Goal: Use online tool/utility: Utilize a website feature to perform a specific function

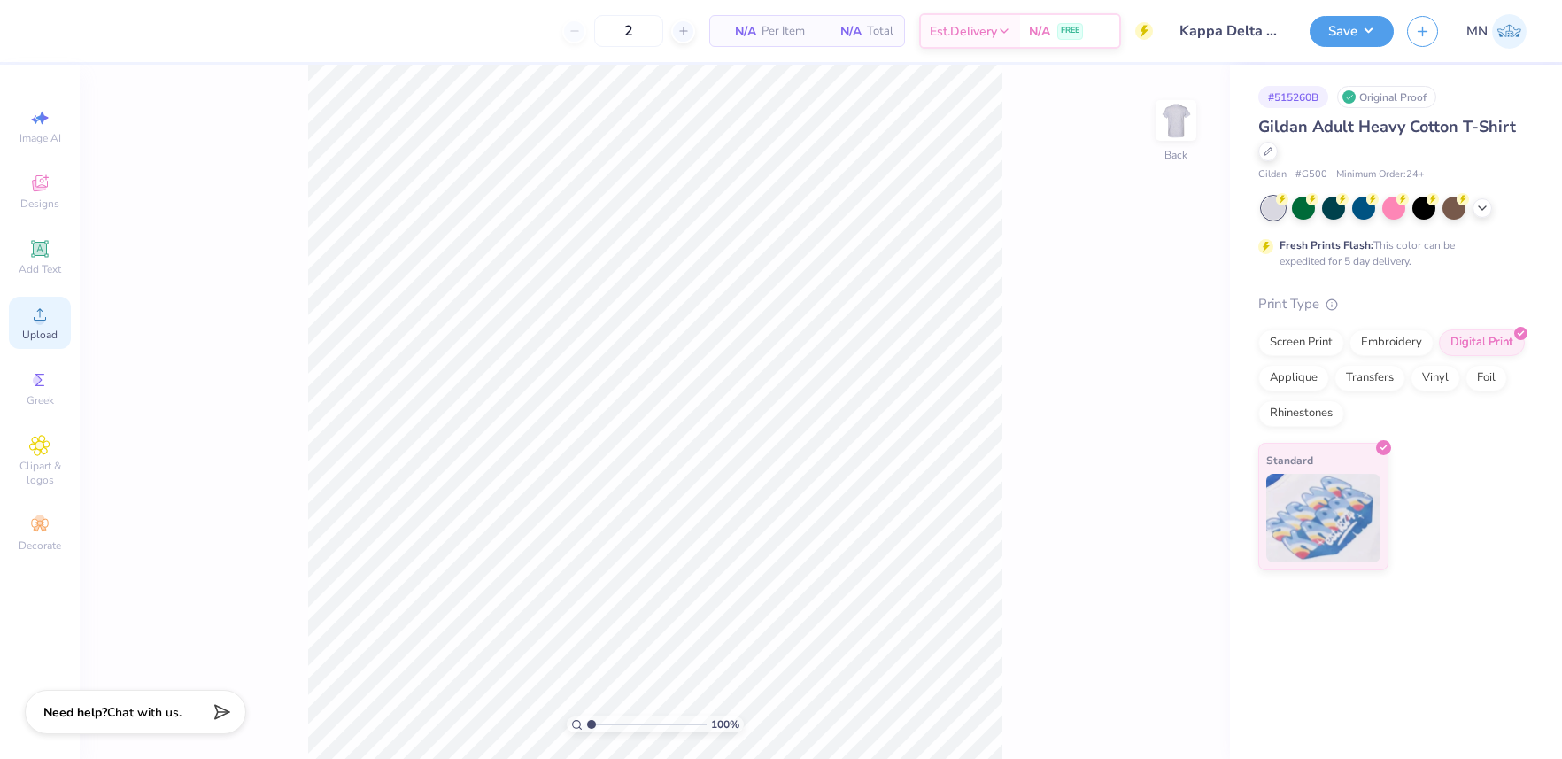
click at [30, 322] on icon at bounding box center [39, 314] width 21 height 21
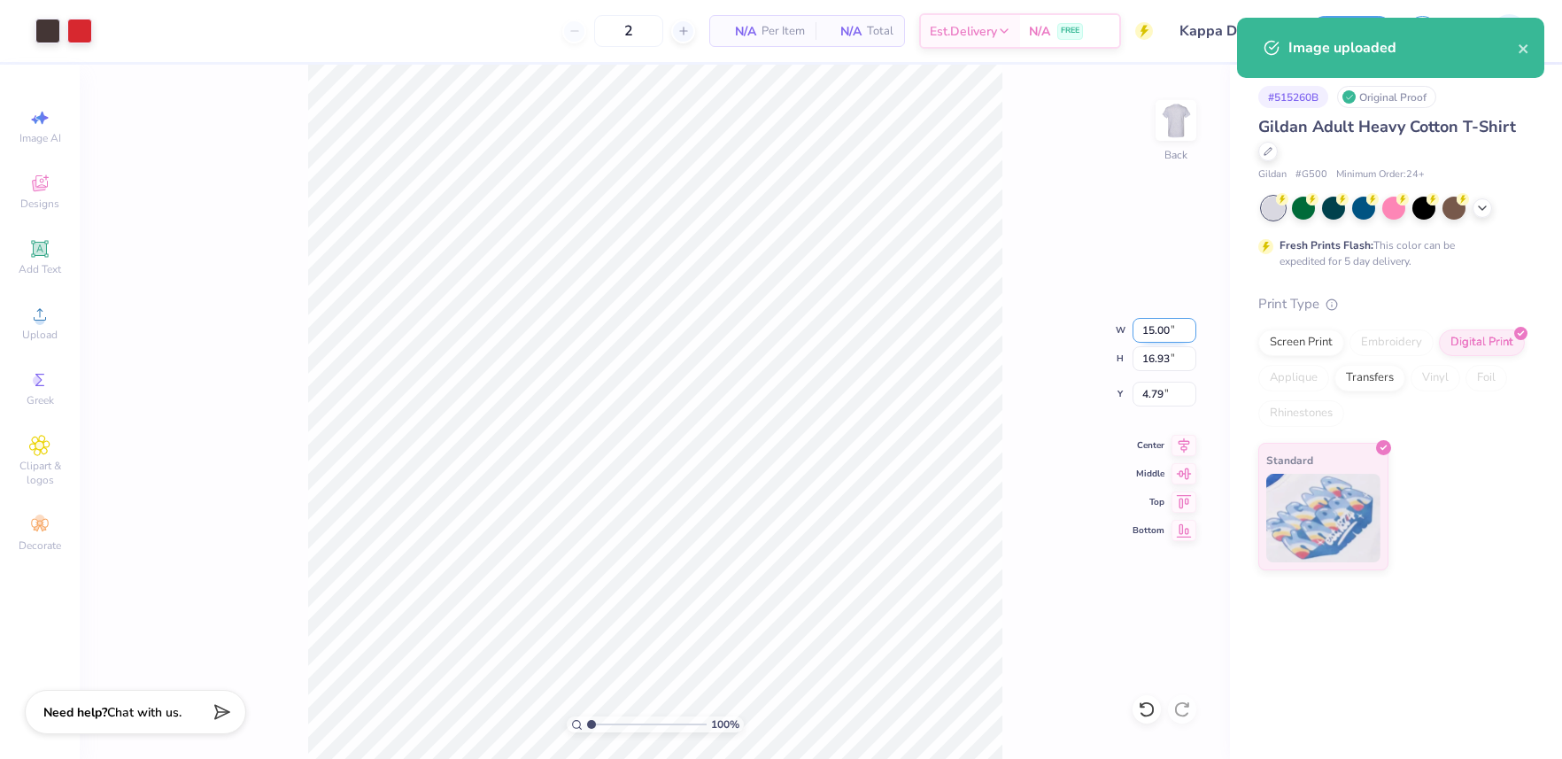
click at [1160, 329] on input "15.00" at bounding box center [1165, 330] width 64 height 25
type input "11.00"
type input "12.41"
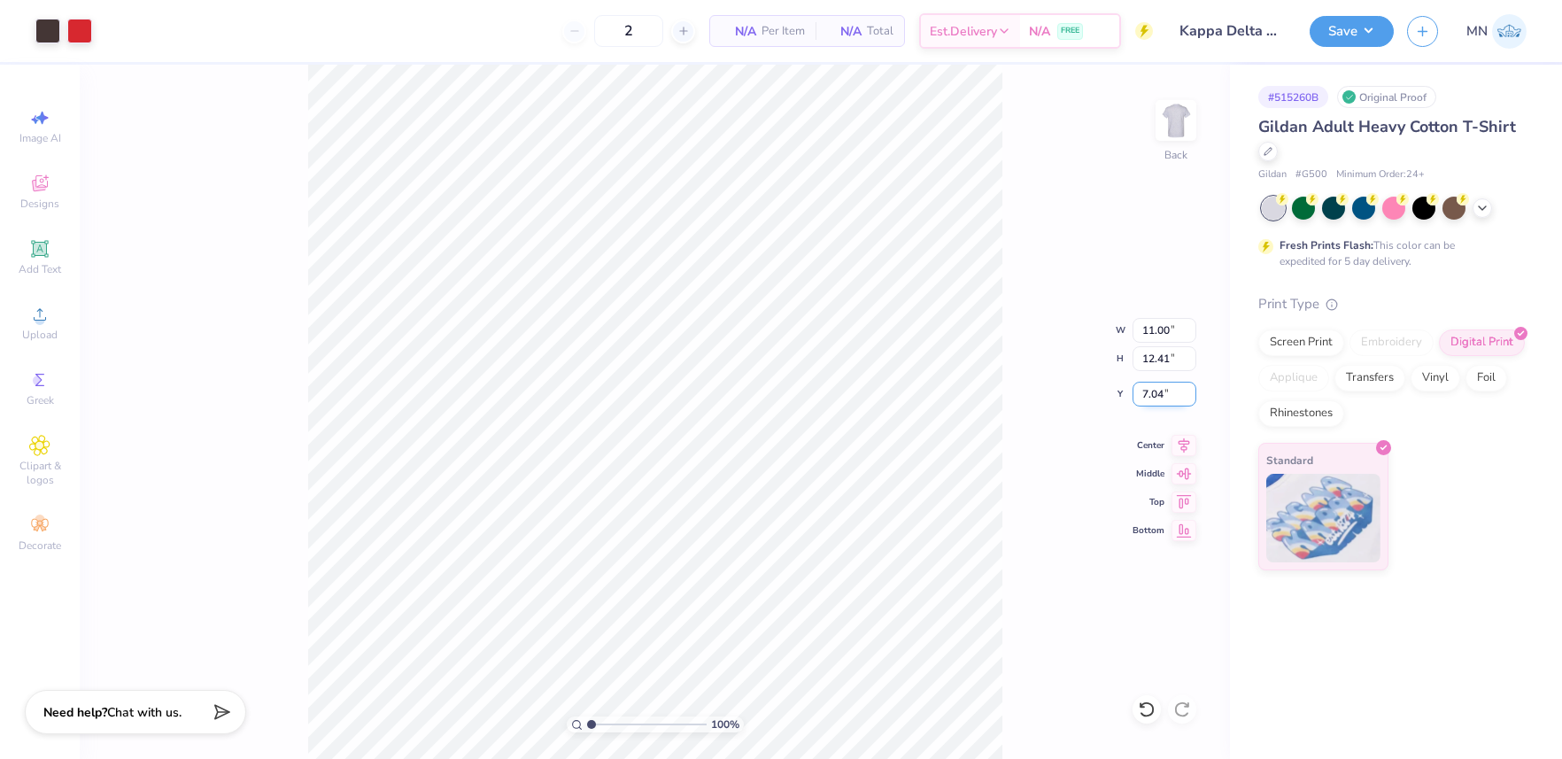
click at [1164, 384] on input "7.04" at bounding box center [1165, 394] width 64 height 25
type input "3.00"
drag, startPoint x: 1340, startPoint y: 25, endPoint x: 1344, endPoint y: 38, distance: 14.0
click at [1340, 25] on button "Save" at bounding box center [1352, 28] width 84 height 31
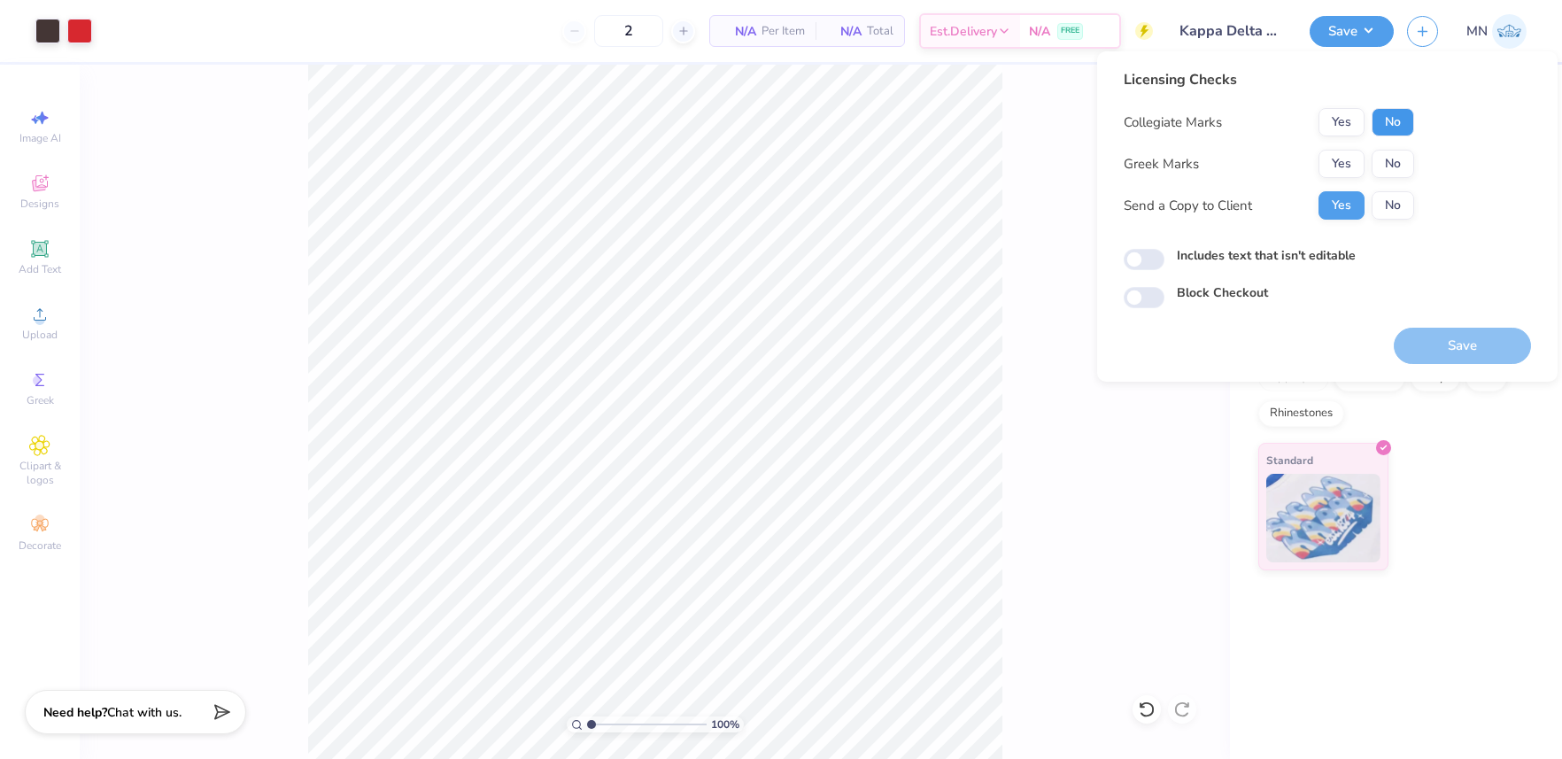
click at [1402, 116] on button "No" at bounding box center [1393, 122] width 43 height 28
drag, startPoint x: 1349, startPoint y: 151, endPoint x: 1350, endPoint y: 190, distance: 38.1
click at [1350, 152] on button "Yes" at bounding box center [1342, 164] width 46 height 28
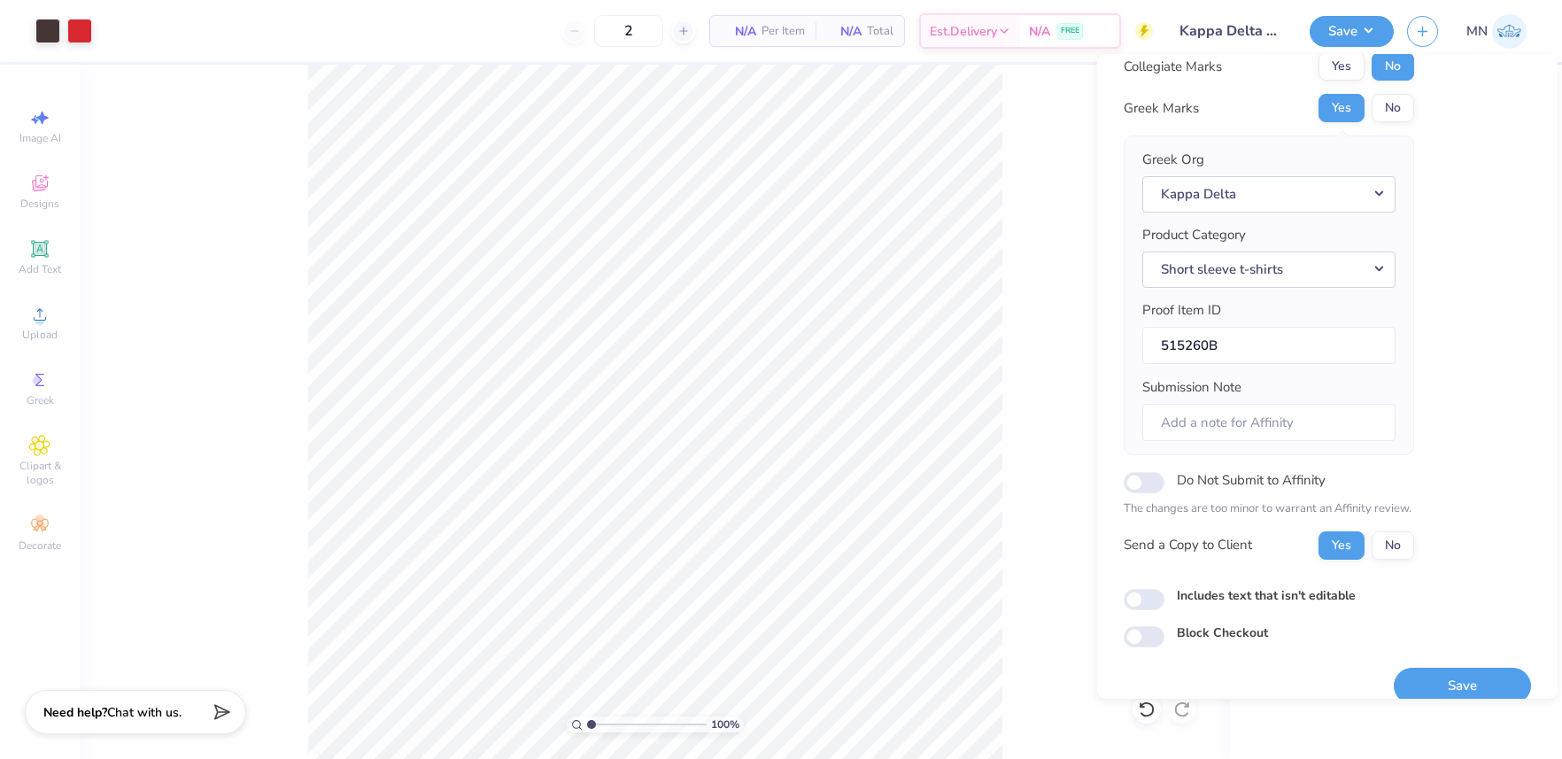
scroll to position [81, 0]
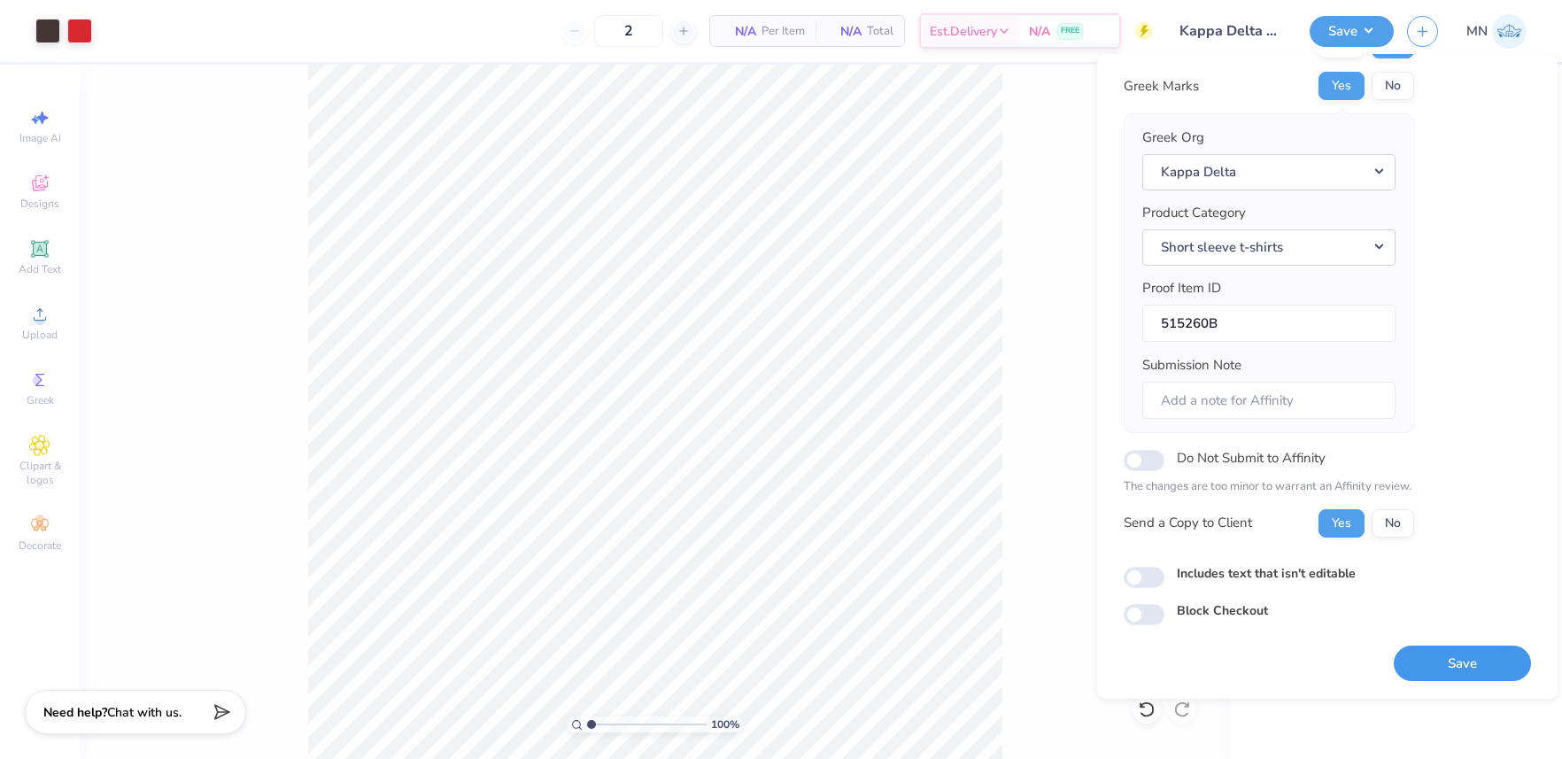
click at [1433, 660] on button "Save" at bounding box center [1462, 664] width 137 height 36
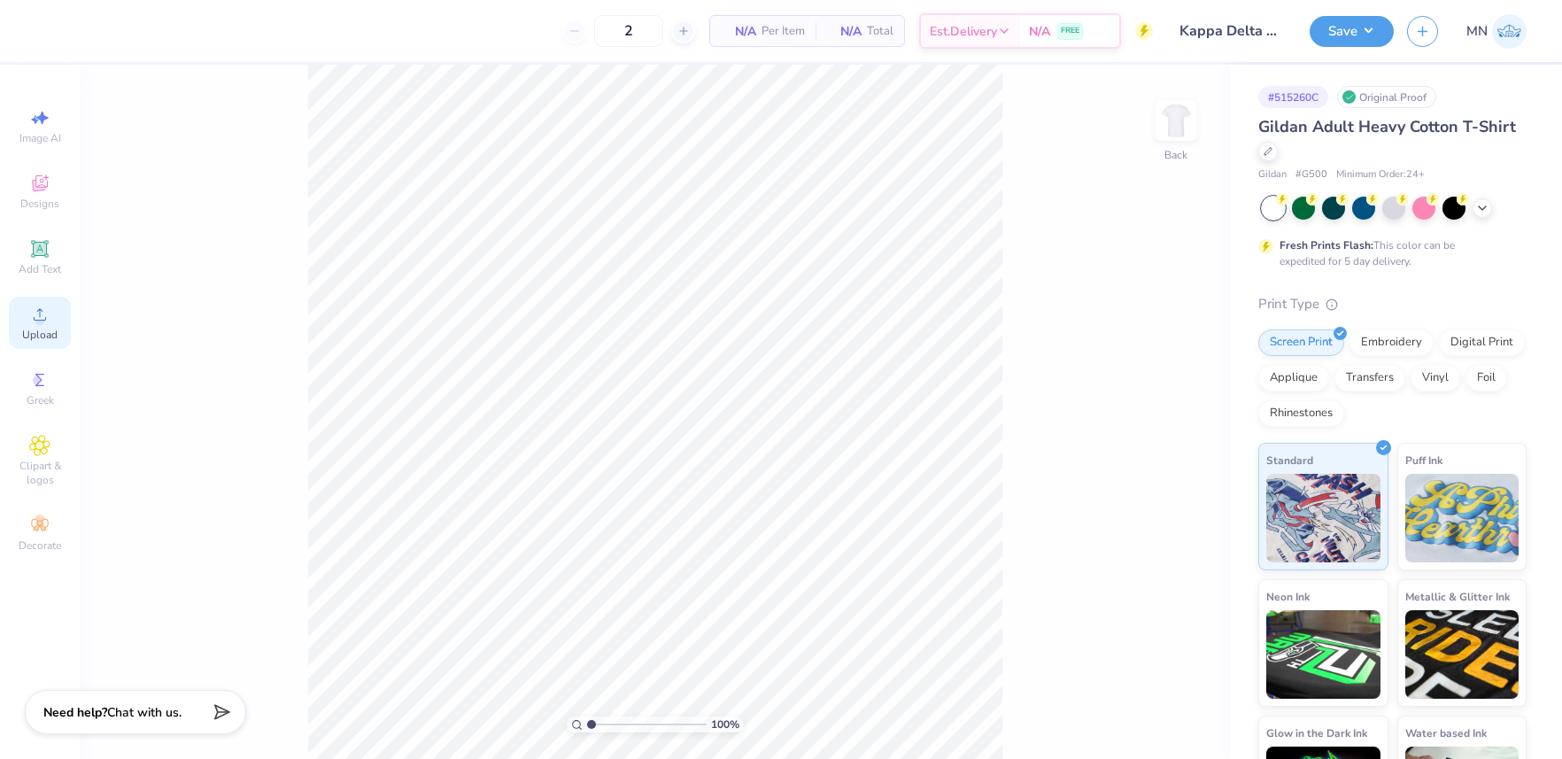
click at [51, 312] on div "Upload" at bounding box center [40, 323] width 62 height 52
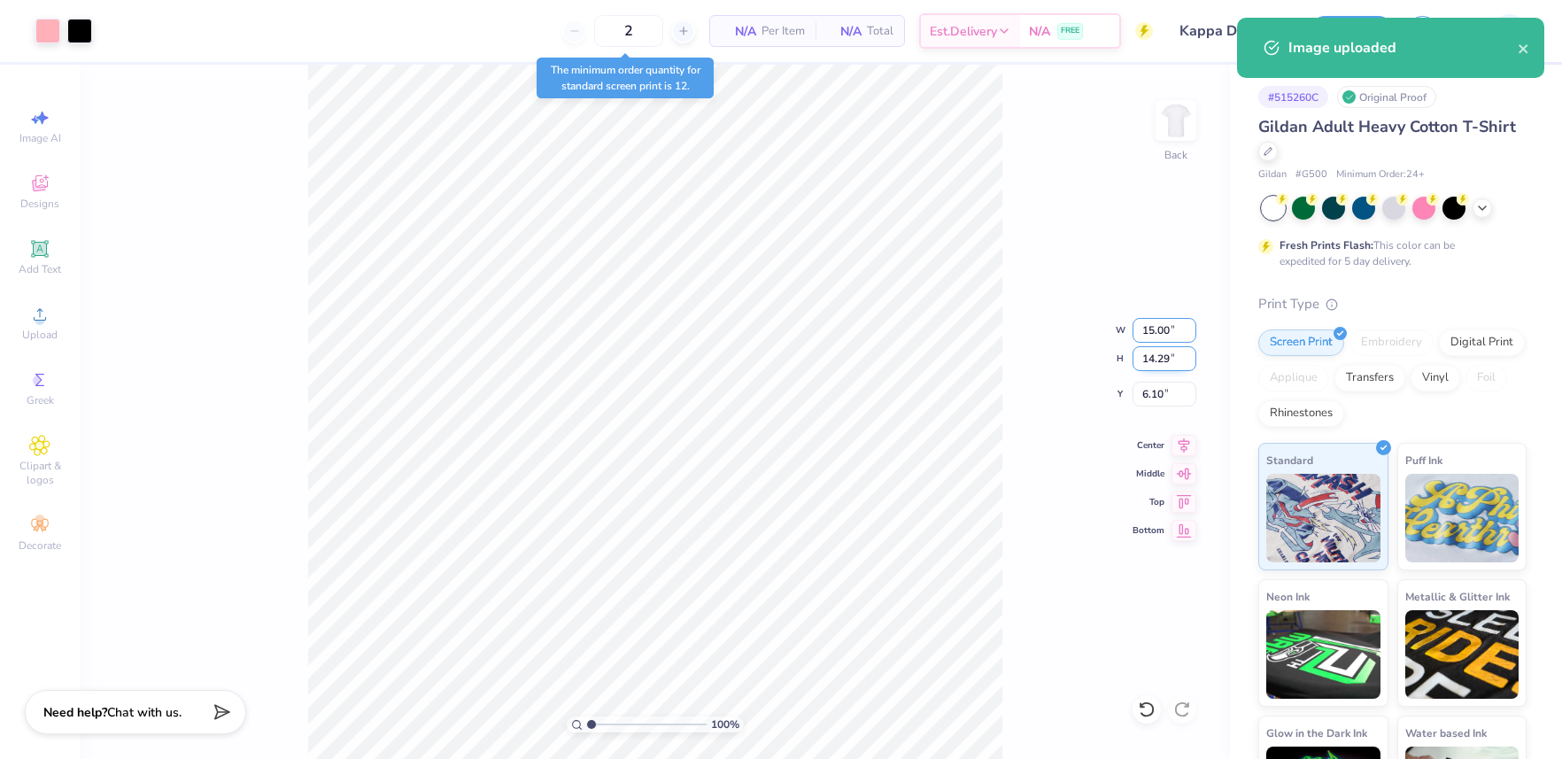
drag, startPoint x: 1156, startPoint y: 331, endPoint x: 1158, endPoint y: 347, distance: 16.2
click at [1156, 332] on input "15.00" at bounding box center [1165, 330] width 64 height 25
click at [1162, 361] on input "14.29" at bounding box center [1165, 358] width 64 height 25
type input "3.5"
type input "3.67"
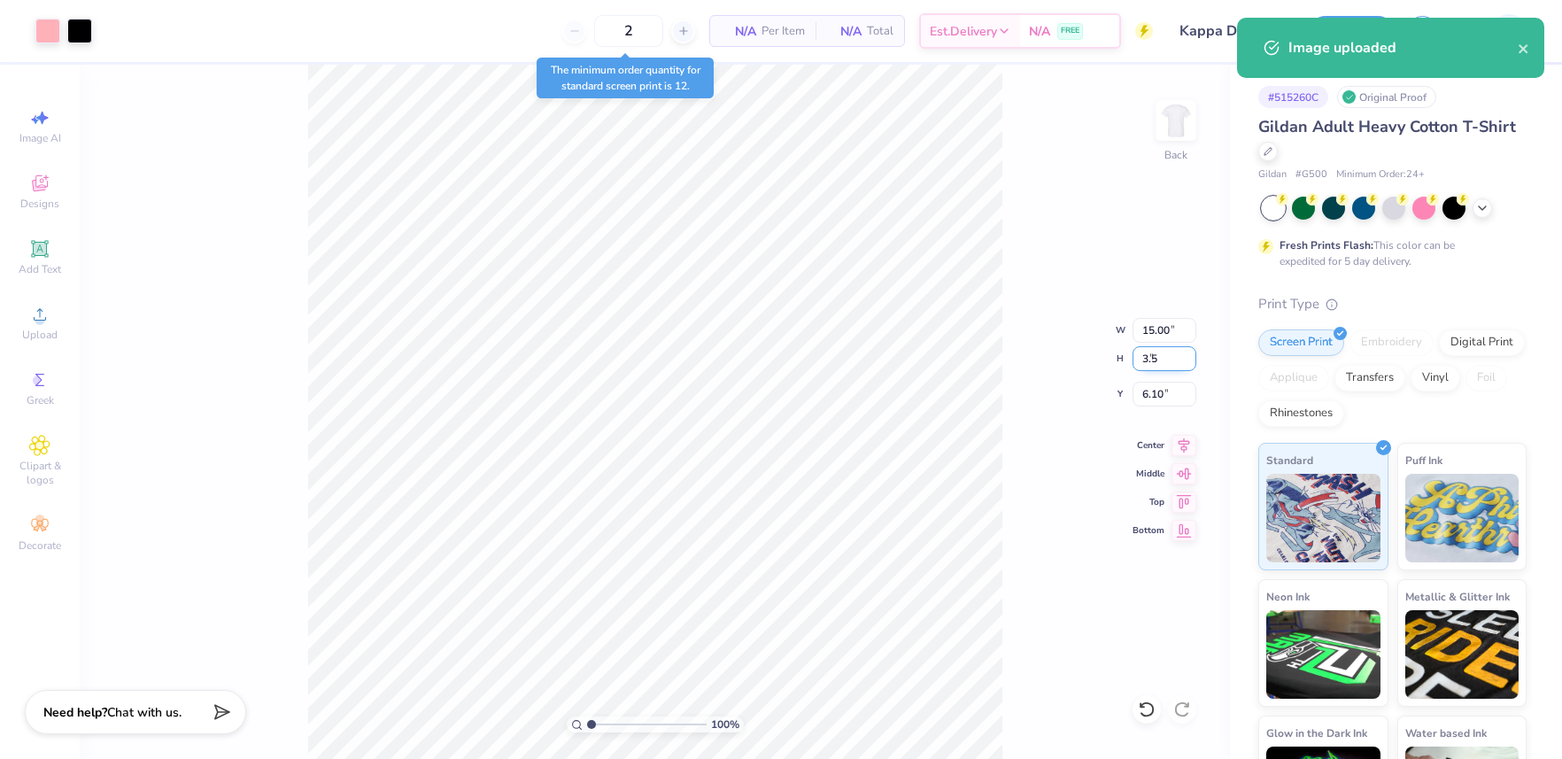
type input "3.50"
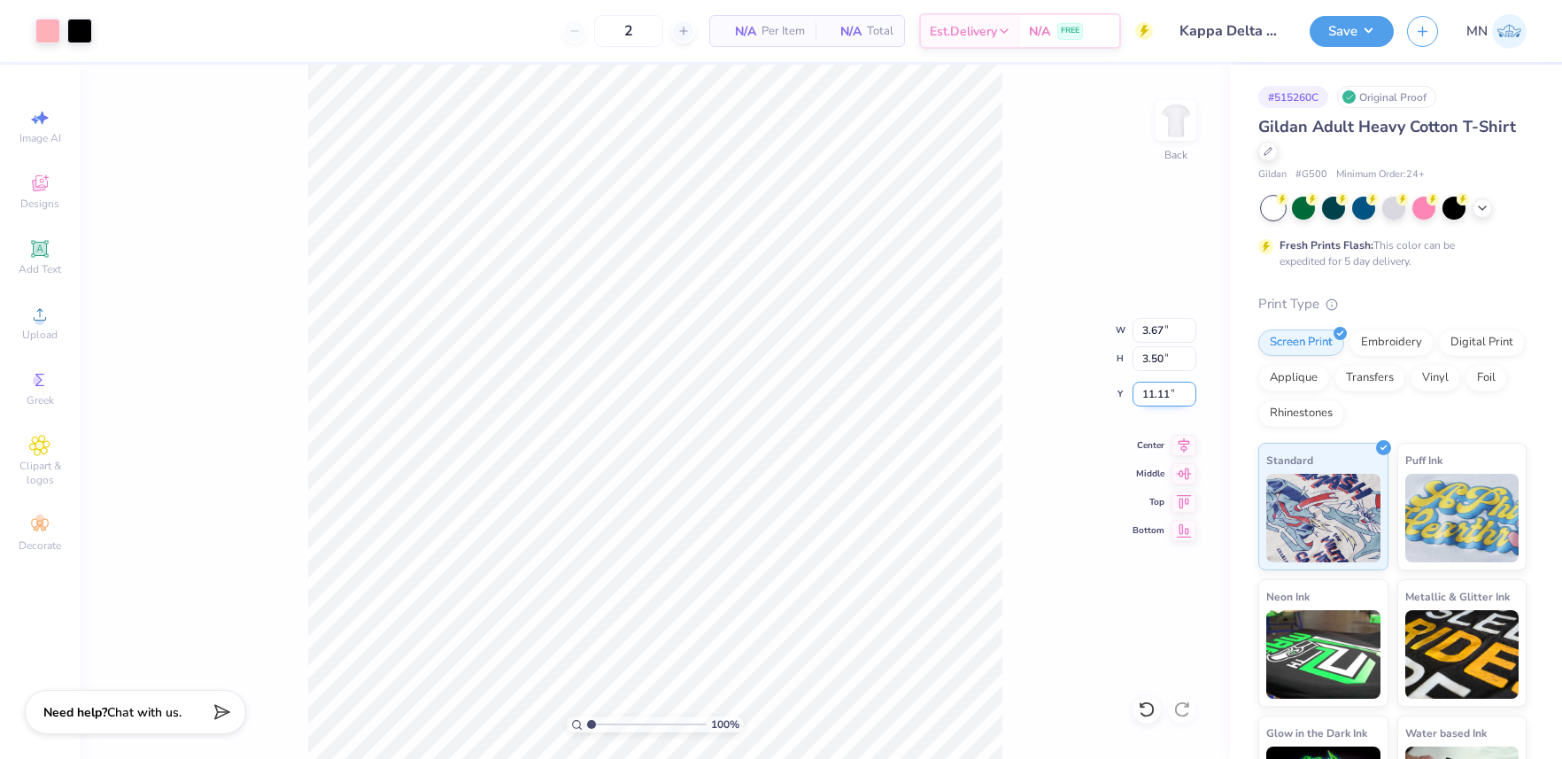
click at [1159, 393] on input "11.11" at bounding box center [1165, 394] width 64 height 25
type input "3.00"
click at [1181, 136] on img at bounding box center [1176, 120] width 71 height 71
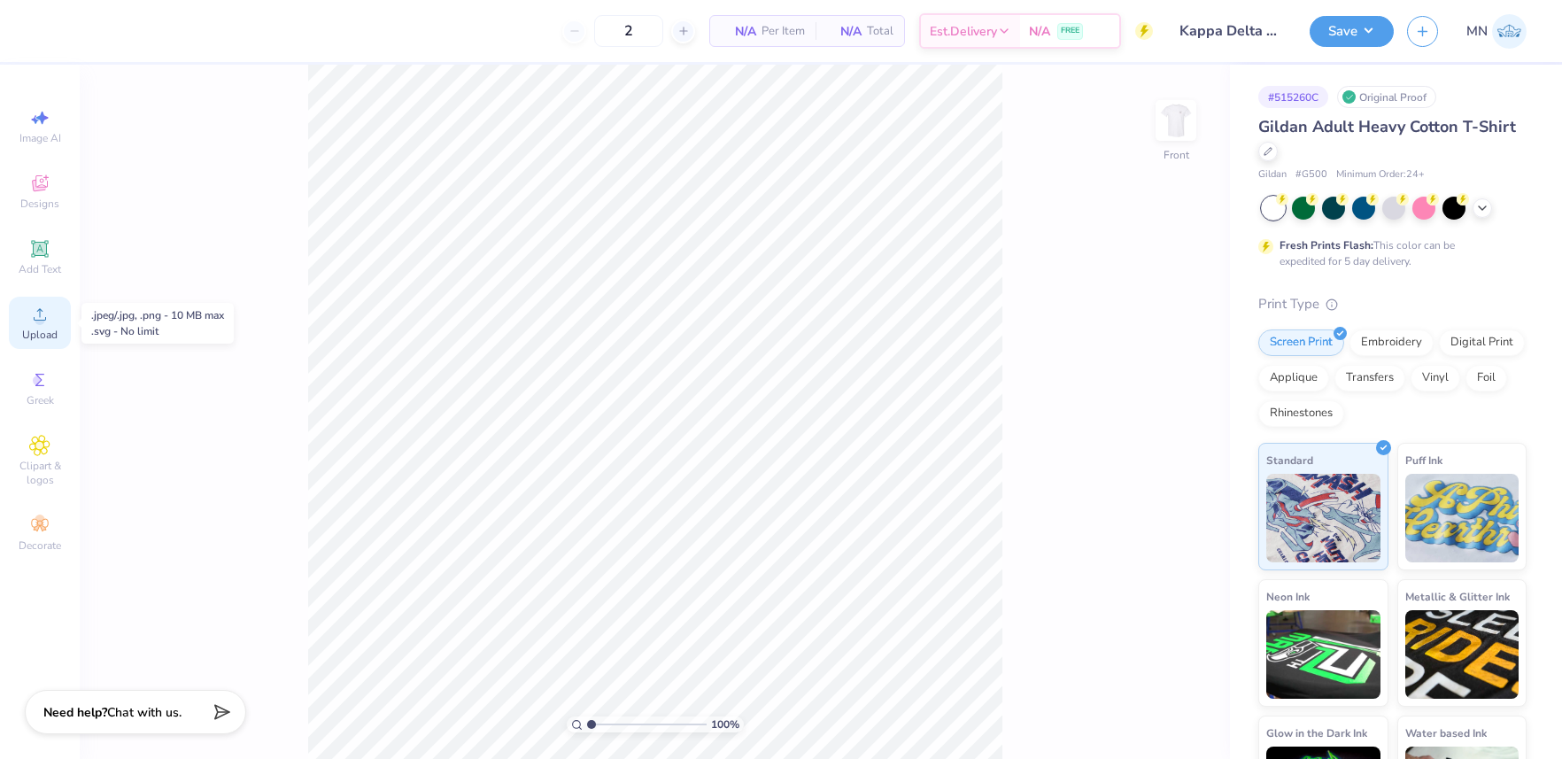
drag, startPoint x: 41, startPoint y: 320, endPoint x: 65, endPoint y: 322, distance: 24.1
click at [42, 320] on icon at bounding box center [39, 314] width 21 height 21
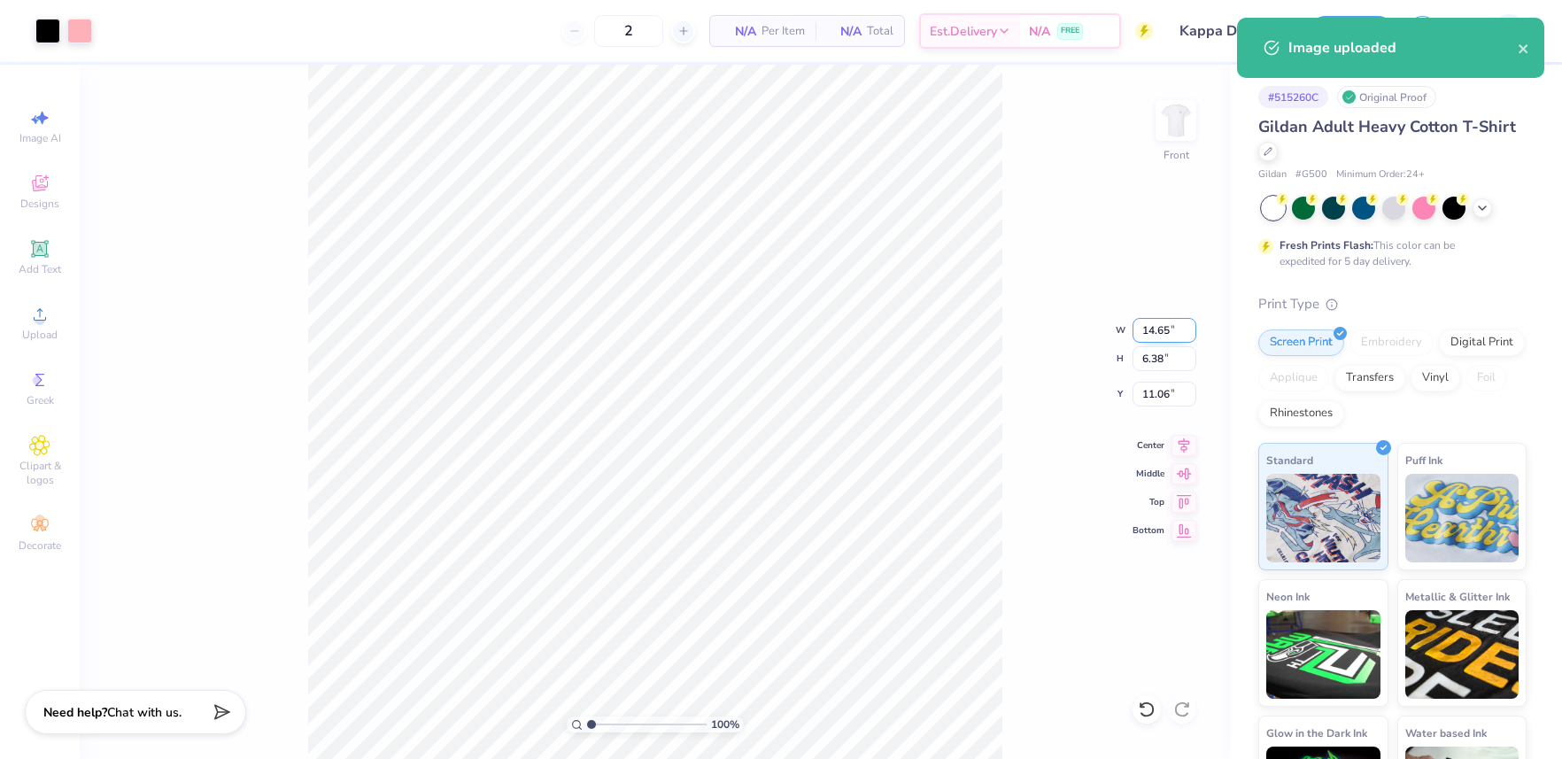
click at [1163, 329] on input "14.65" at bounding box center [1165, 330] width 64 height 25
type input "14.71"
type input "6.40"
type input "11.05"
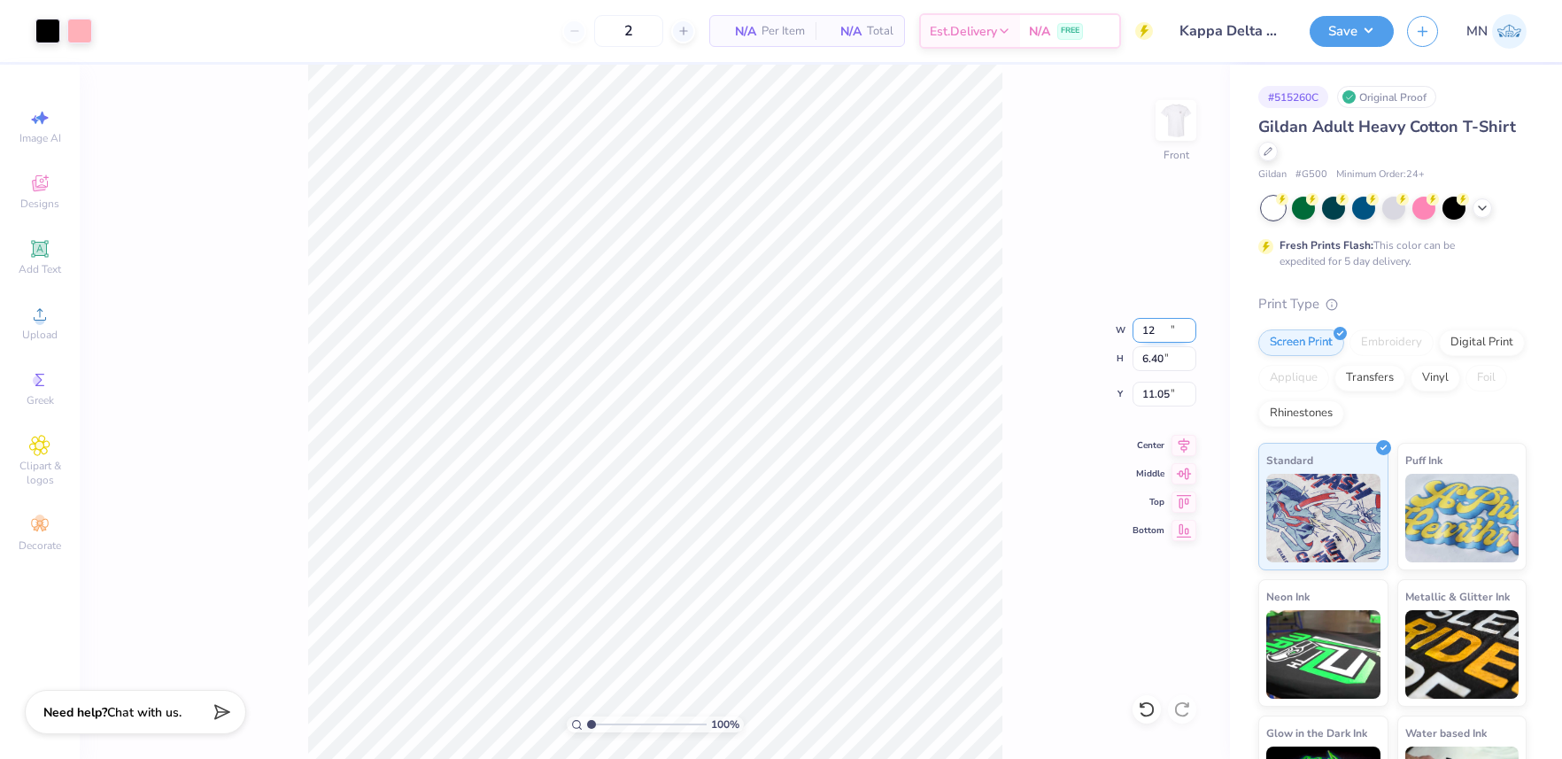
type input "12.00"
type input "5.22"
type input "11.64"
type input "11.00"
type input "4.79"
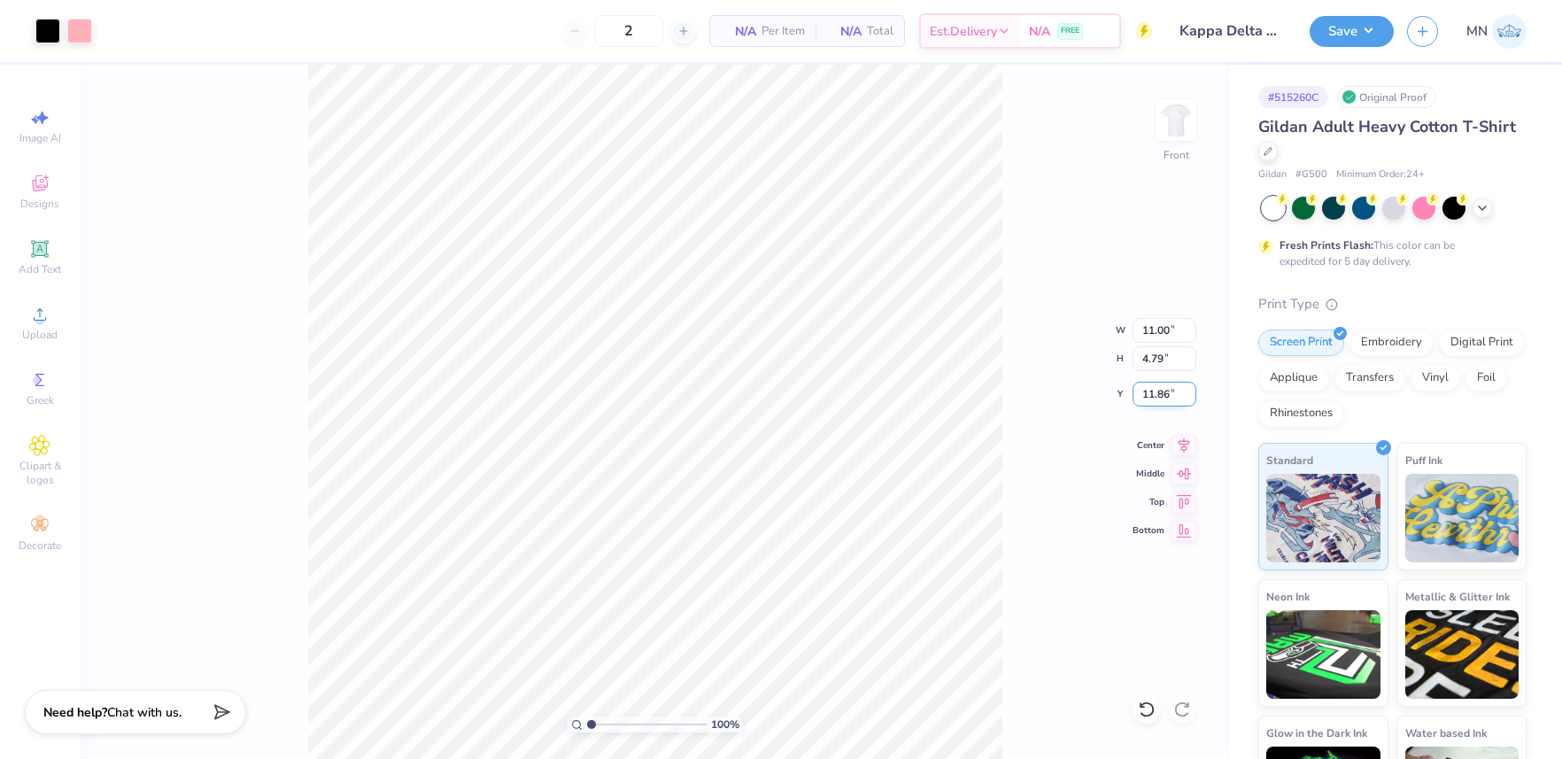
click at [1164, 400] on input "11.86" at bounding box center [1165, 394] width 64 height 25
type input "3.00"
click at [1337, 48] on div "Save MN" at bounding box center [1436, 31] width 252 height 62
drag, startPoint x: 1359, startPoint y: 32, endPoint x: 1362, endPoint y: 45, distance: 13.5
click at [1359, 33] on button "Save" at bounding box center [1352, 31] width 84 height 31
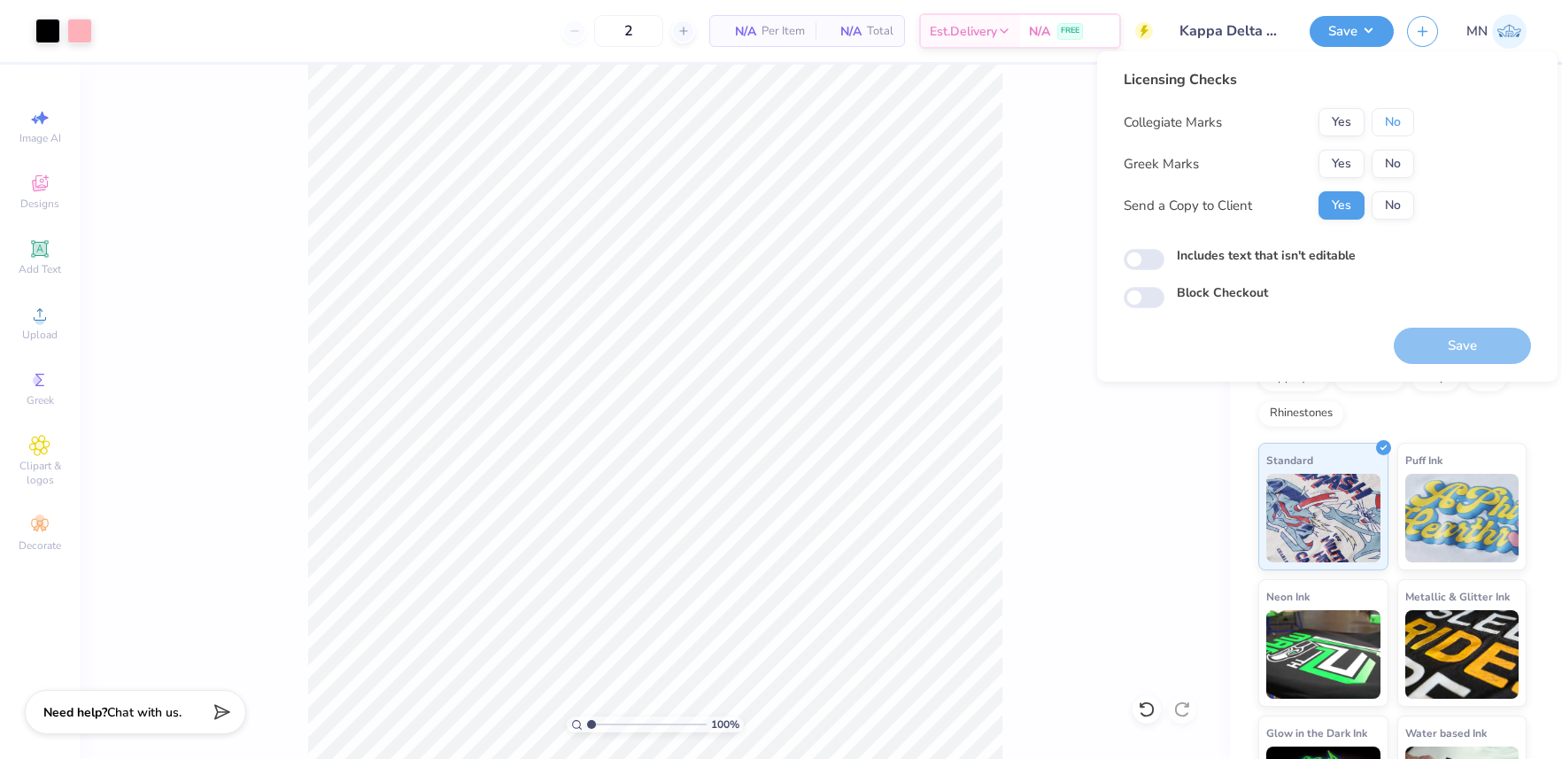
drag, startPoint x: 1403, startPoint y: 126, endPoint x: 1367, endPoint y: 147, distance: 41.3
click at [1403, 127] on button "No" at bounding box center [1393, 122] width 43 height 28
drag, startPoint x: 1346, startPoint y: 158, endPoint x: 1356, endPoint y: 182, distance: 26.6
click at [1350, 167] on button "Yes" at bounding box center [1342, 164] width 46 height 28
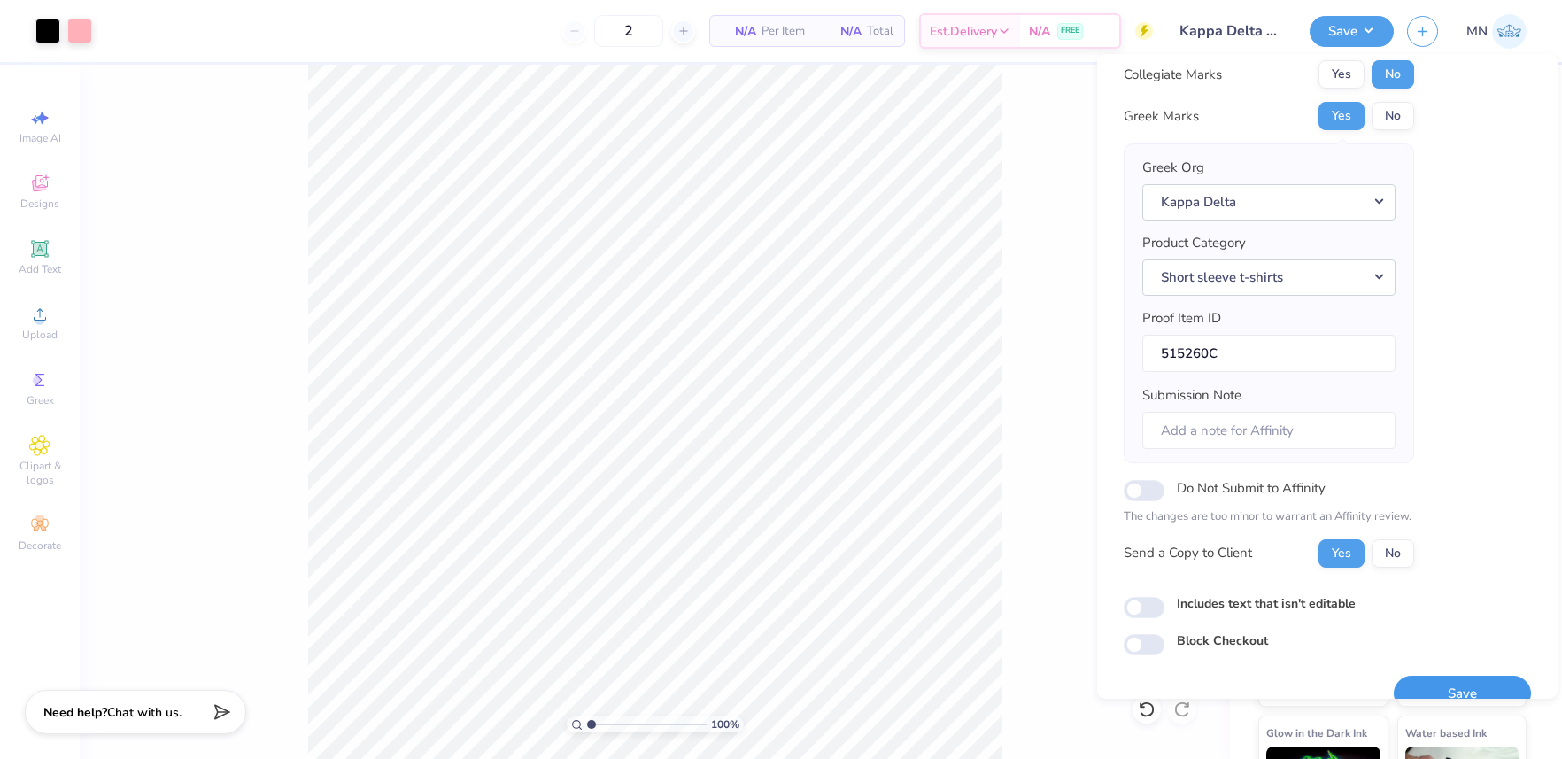
scroll to position [81, 0]
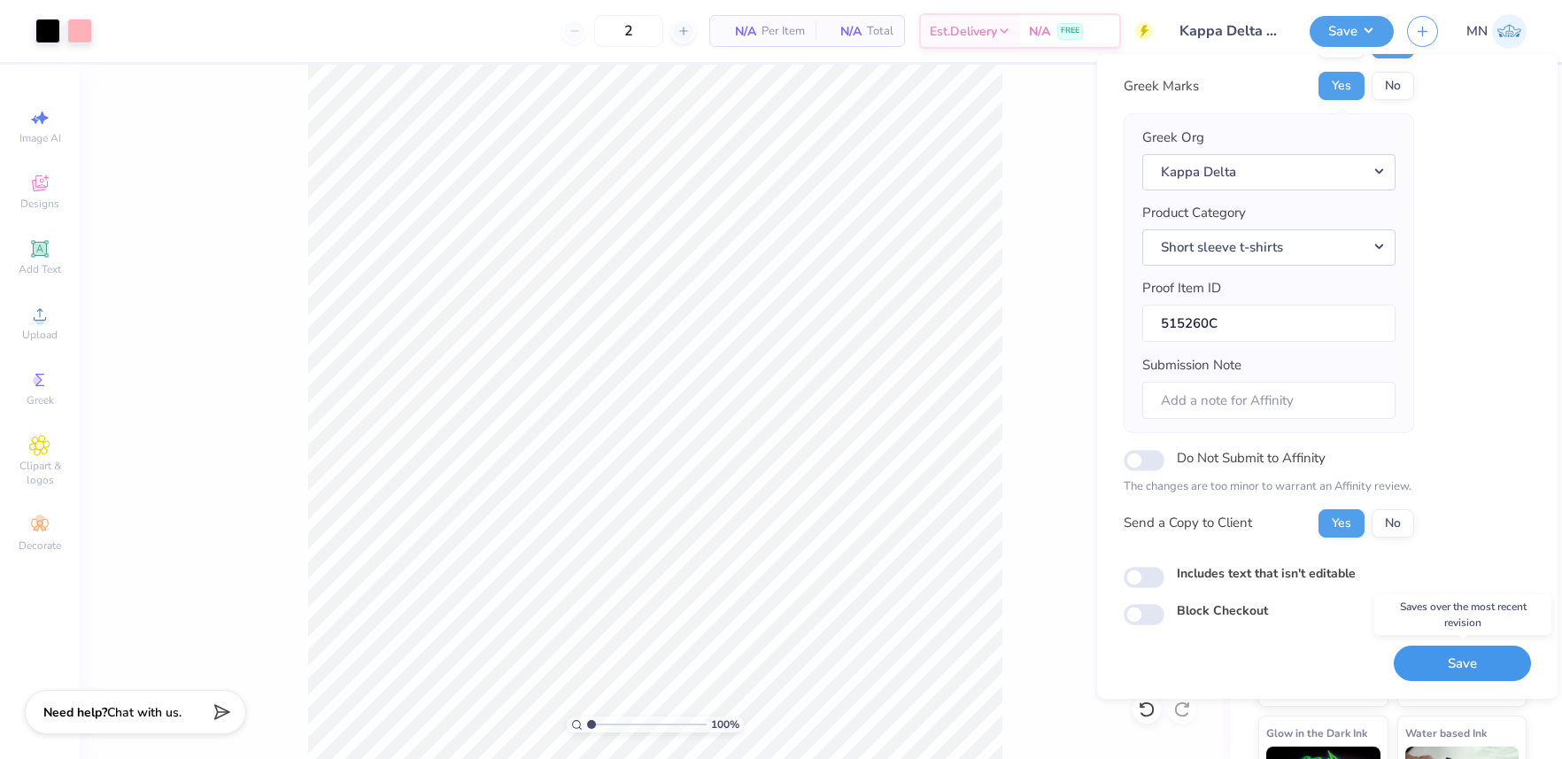
click at [1435, 658] on button "Save" at bounding box center [1462, 664] width 137 height 36
